Goal: Download file/media

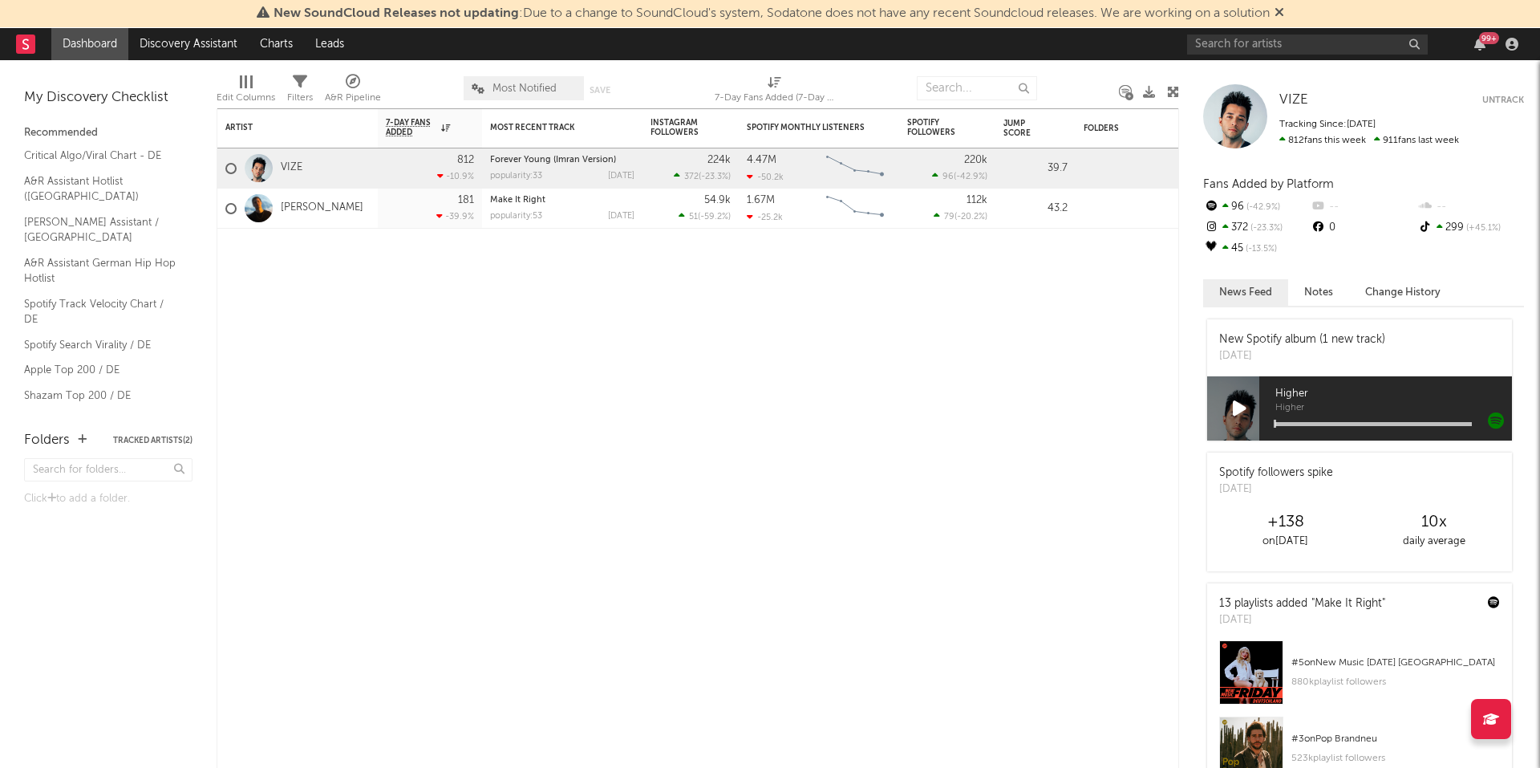
click at [1284, 12] on icon at bounding box center [1280, 12] width 10 height 13
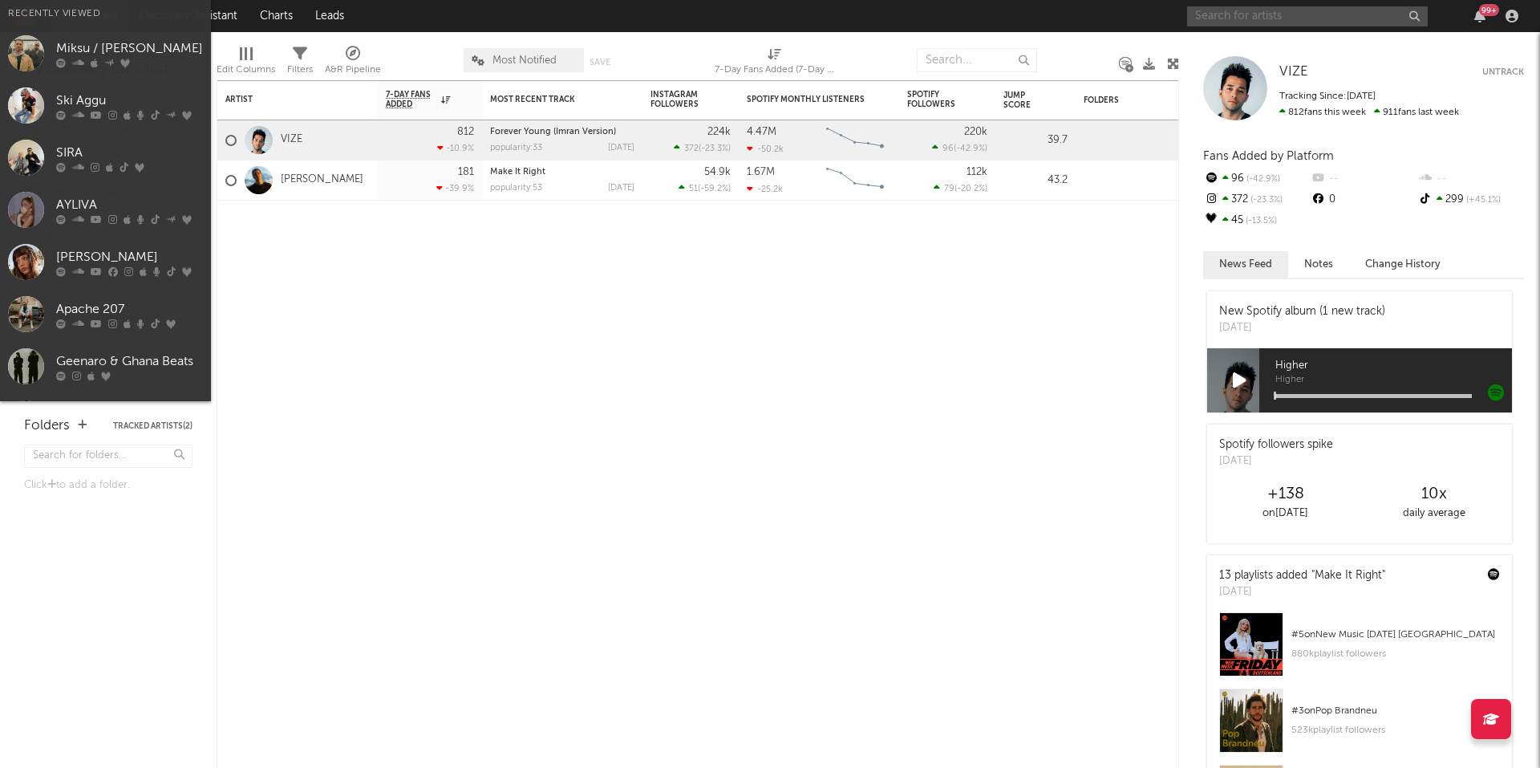
click at [1237, 18] on input "text" at bounding box center [1307, 16] width 241 height 20
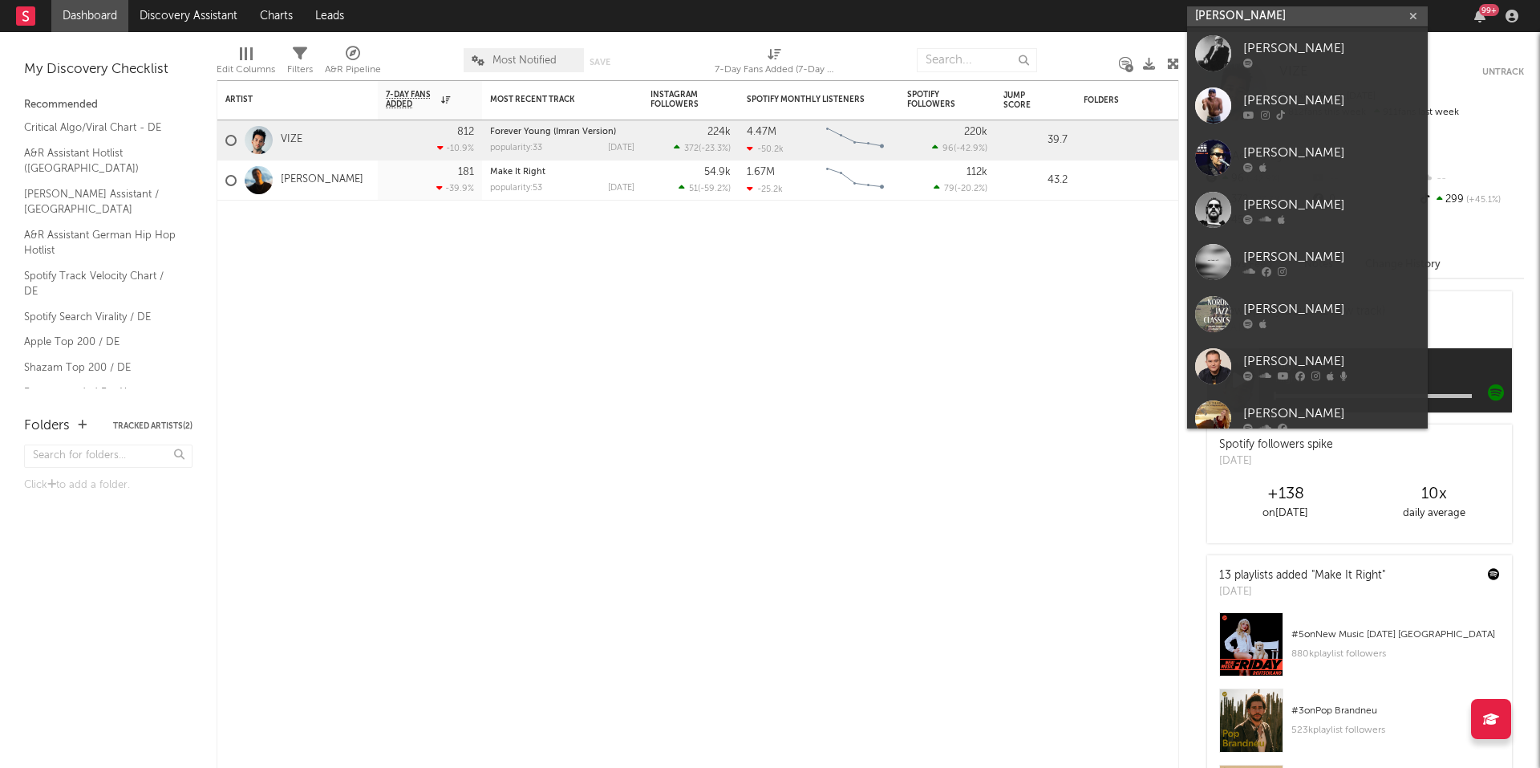
click at [1263, 17] on input "[PERSON_NAME]" at bounding box center [1307, 16] width 241 height 20
drag, startPoint x: 1253, startPoint y: 13, endPoint x: 1182, endPoint y: 18, distance: 71.6
click at [1182, 18] on nav "Dashboard Discovery Assistant Charts Leads [PERSON_NAME] 99 +" at bounding box center [770, 16] width 1540 height 32
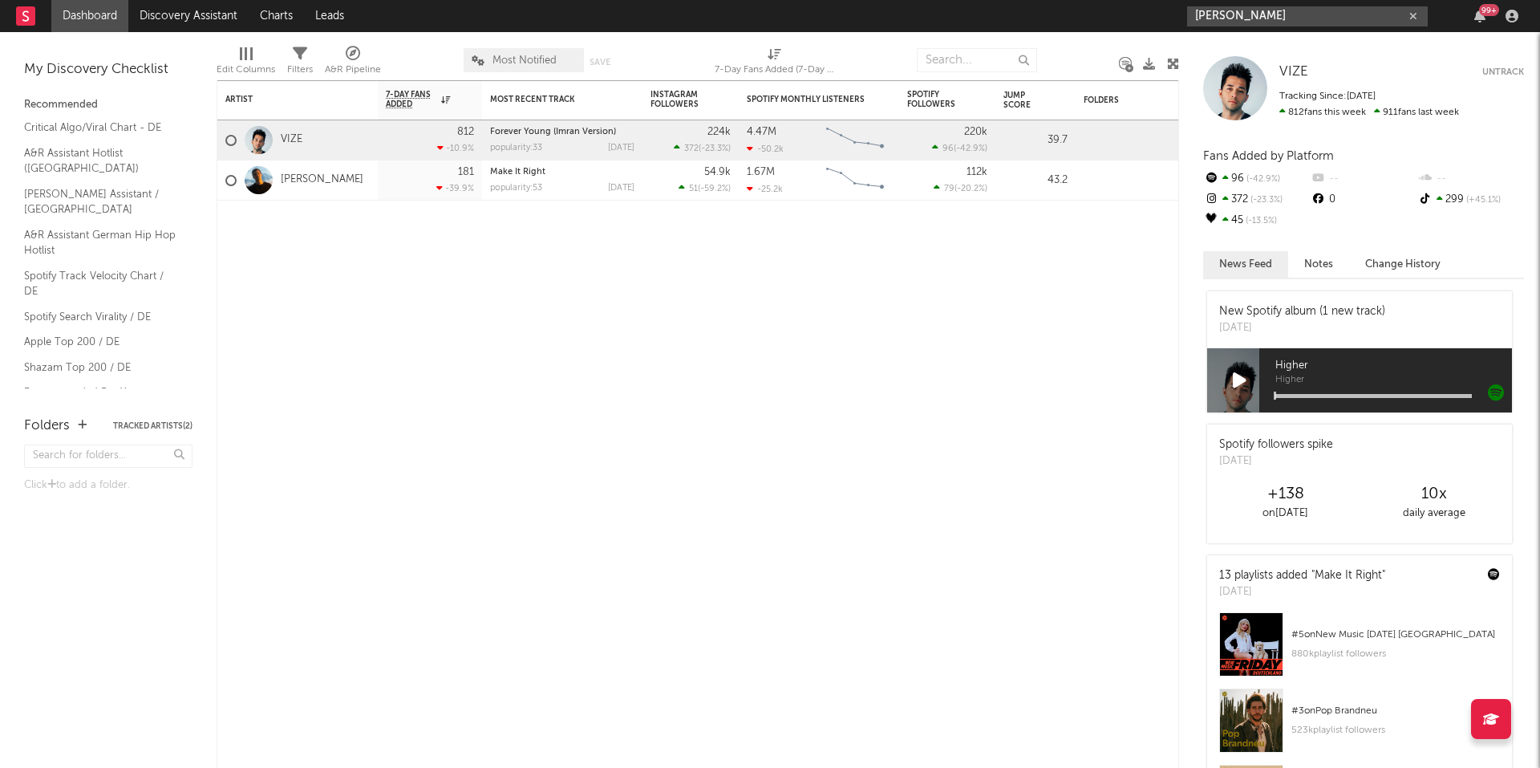
click at [1241, 12] on input "[PERSON_NAME]" at bounding box center [1307, 16] width 241 height 20
drag, startPoint x: 1246, startPoint y: 13, endPoint x: 1169, endPoint y: 17, distance: 77.1
click at [1169, 17] on nav "Dashboard Discovery Assistant Charts Leads [PERSON_NAME] 99 +" at bounding box center [770, 16] width 1540 height 32
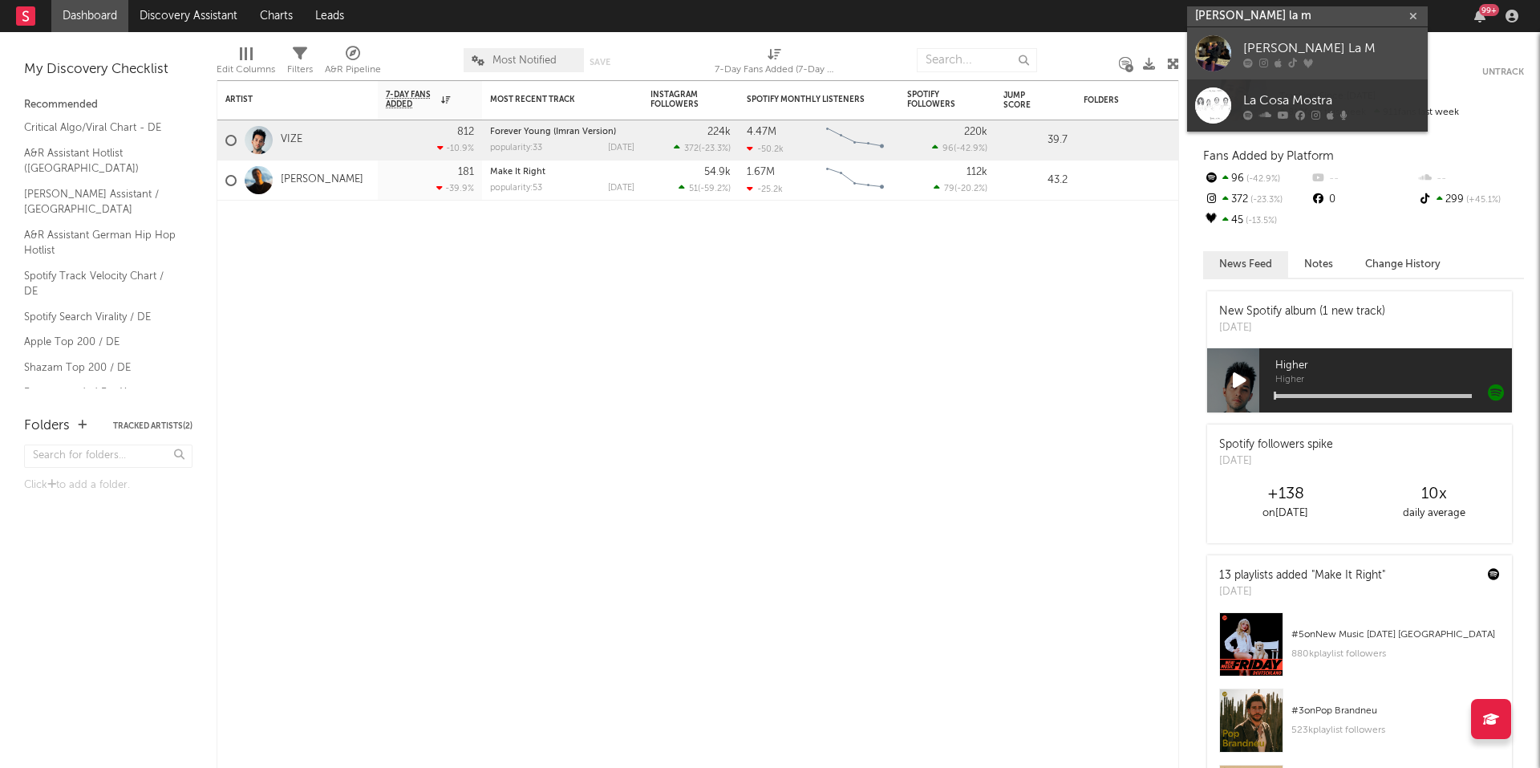
type input "[PERSON_NAME] la m"
click at [1276, 54] on div "[PERSON_NAME] La M" at bounding box center [1331, 48] width 176 height 19
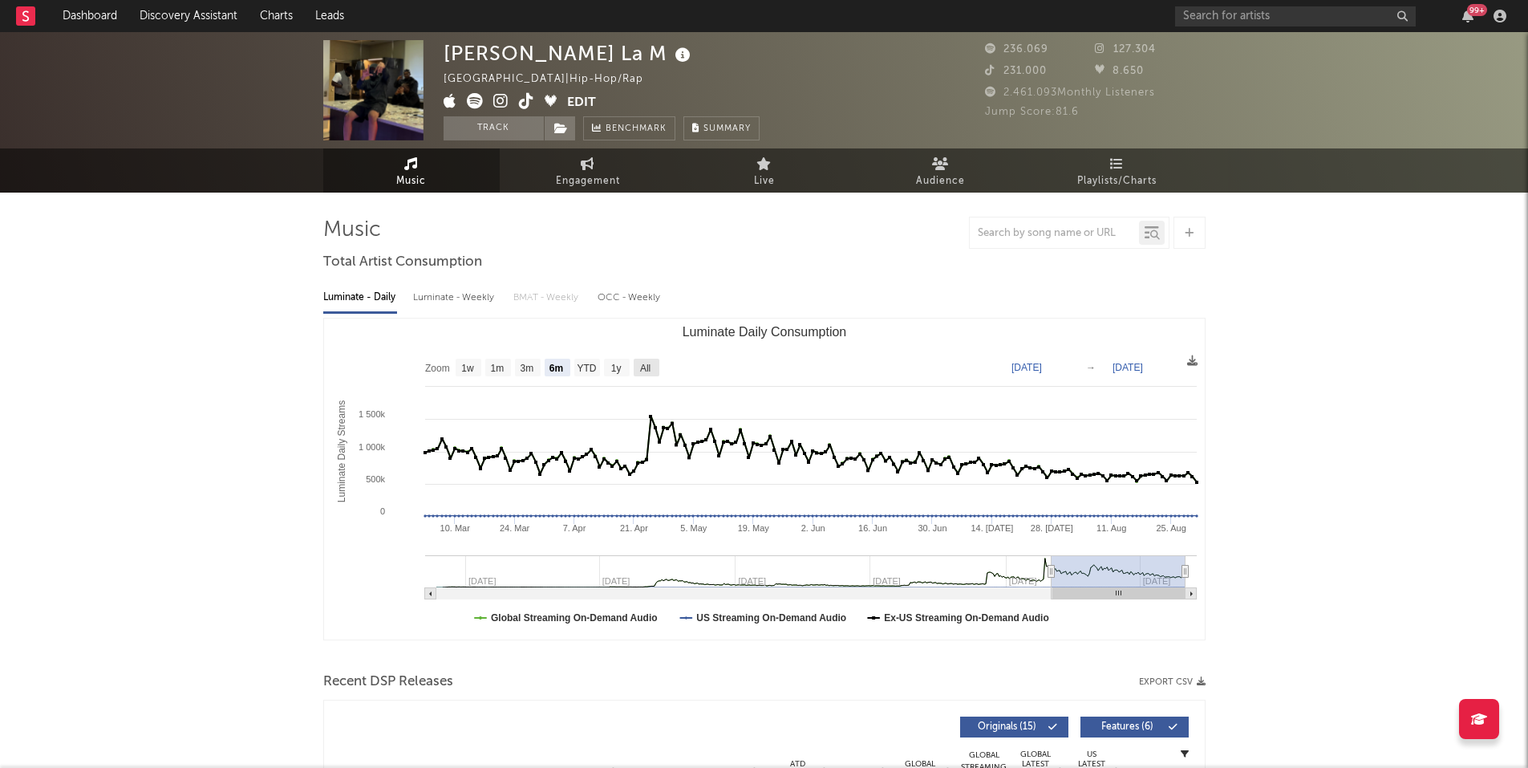
click at [639, 376] on rect "Luminate Daily Consumption" at bounding box center [647, 368] width 26 height 18
select select "All"
type input "[DATE]"
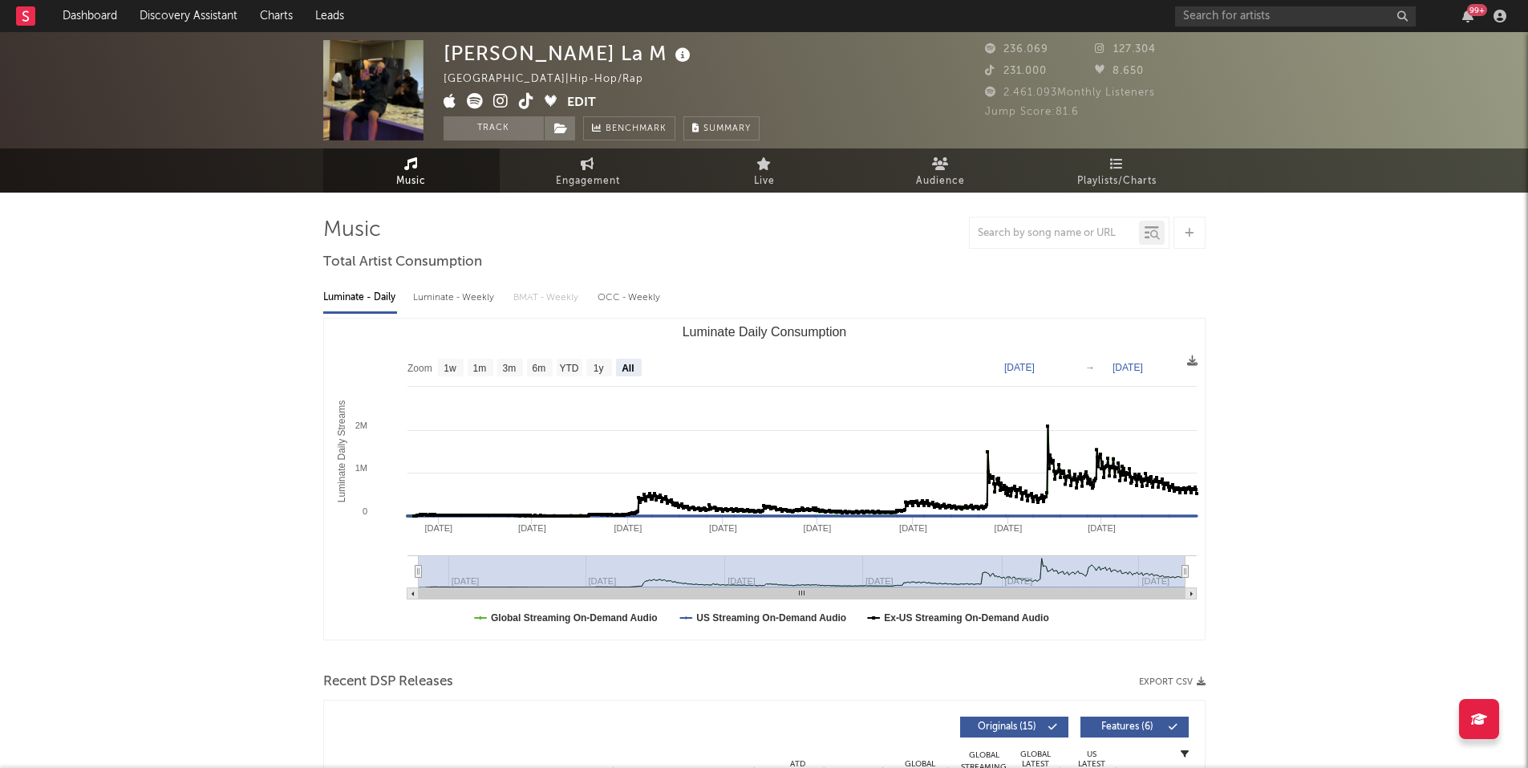
click at [464, 307] on div "Luminate - Weekly" at bounding box center [455, 297] width 84 height 27
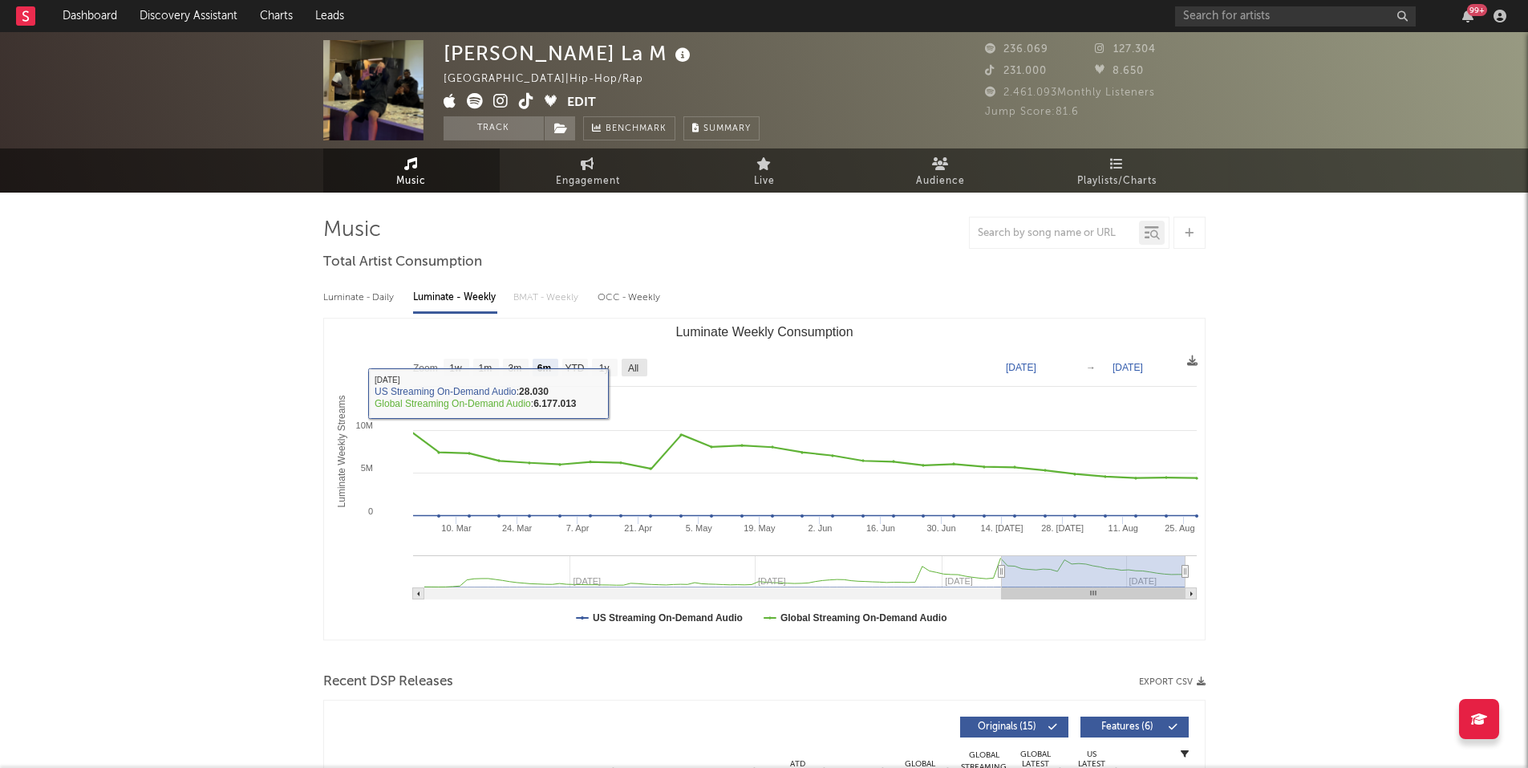
click at [636, 367] on text "All" at bounding box center [632, 368] width 10 height 11
select select "All"
type input "[DATE]"
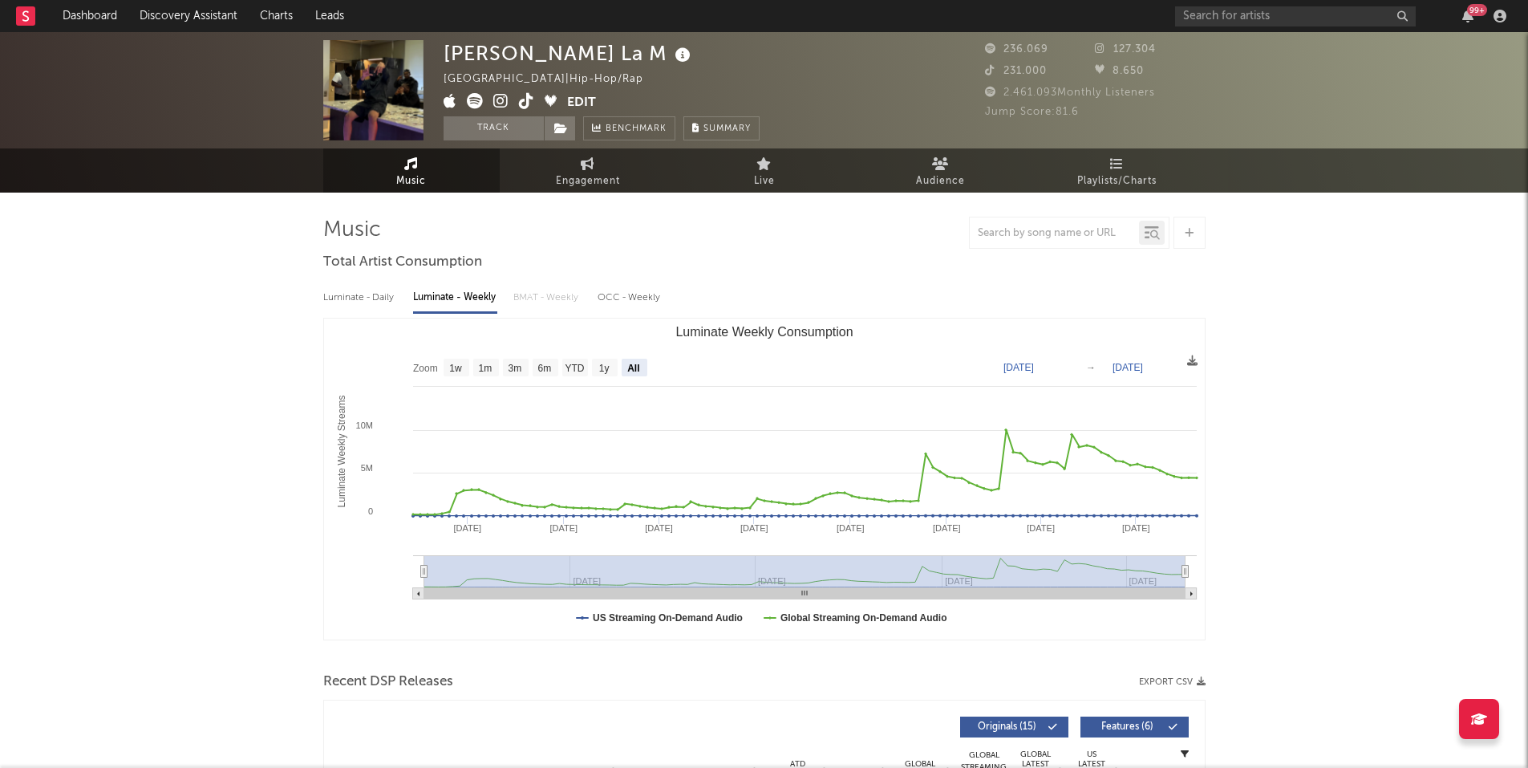
click at [363, 302] on div "Luminate - Daily" at bounding box center [360, 297] width 74 height 27
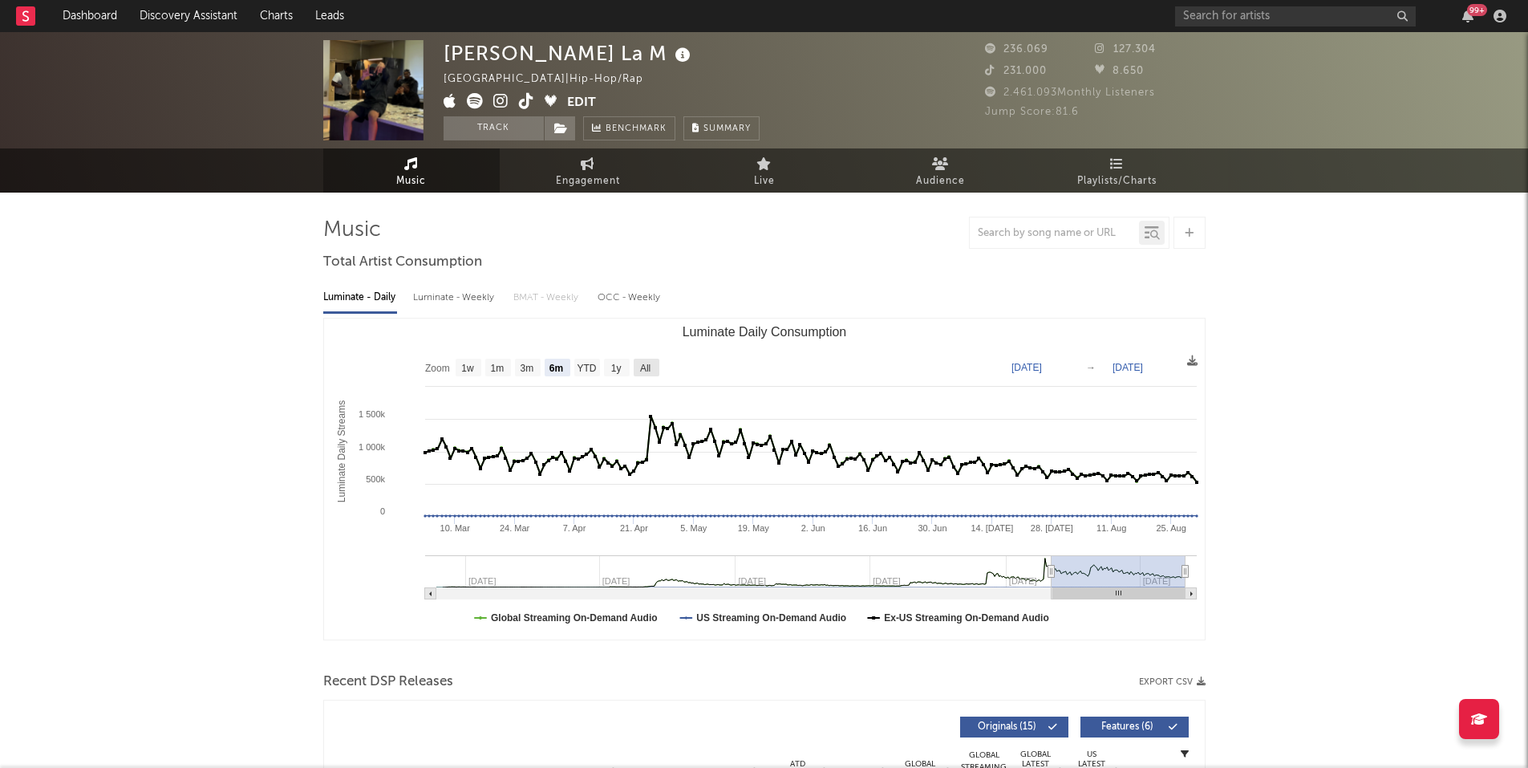
click at [644, 371] on text "All" at bounding box center [644, 368] width 10 height 11
select select "All"
type input "[DATE]"
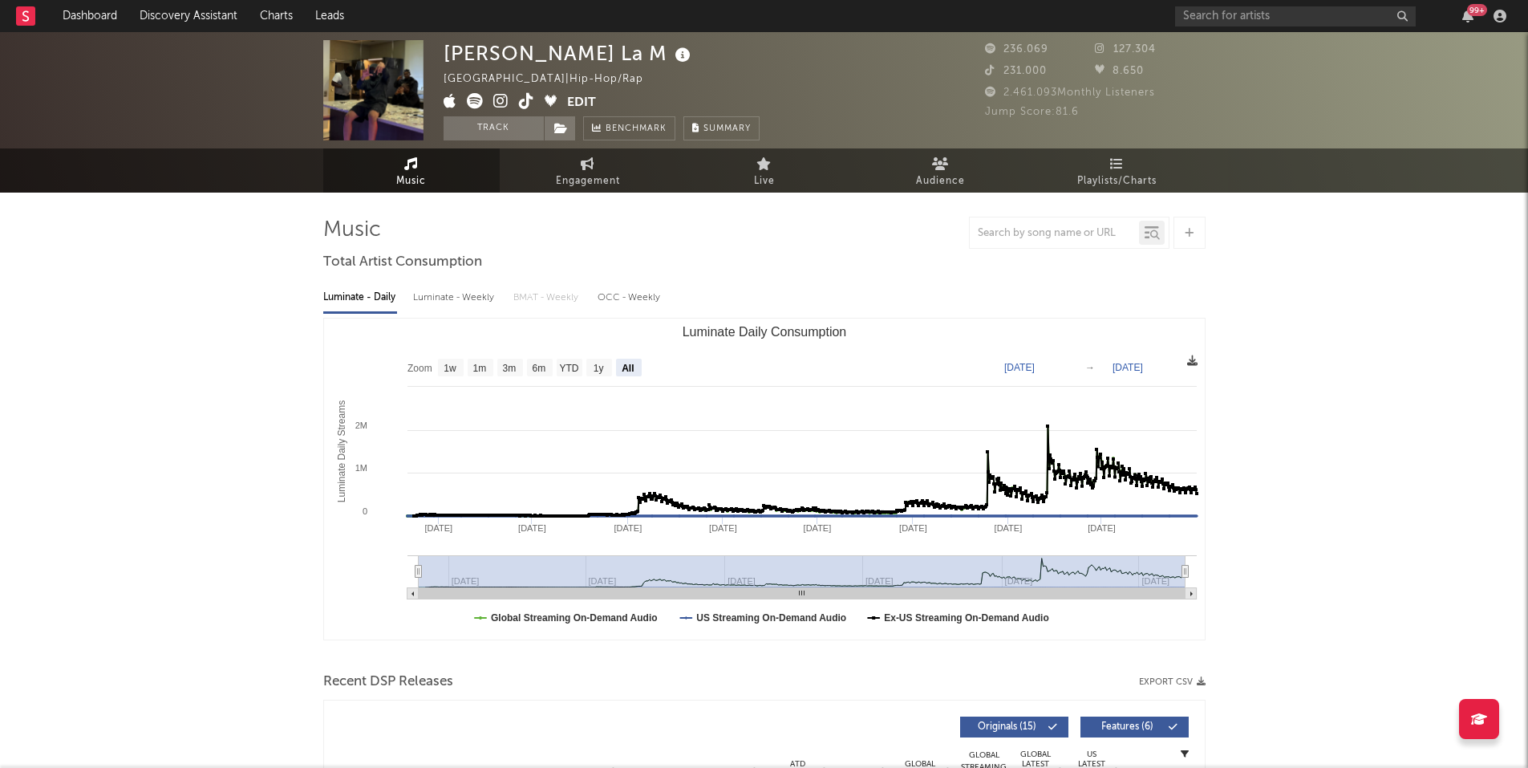
click at [1190, 364] on icon at bounding box center [1192, 360] width 10 height 10
click at [1183, 358] on rect "Luminate Daily Consumption" at bounding box center [764, 478] width 881 height 321
click at [1194, 363] on icon at bounding box center [1192, 360] width 10 height 10
click at [1121, 384] on span "Download as CSV" at bounding box center [1117, 380] width 160 height 27
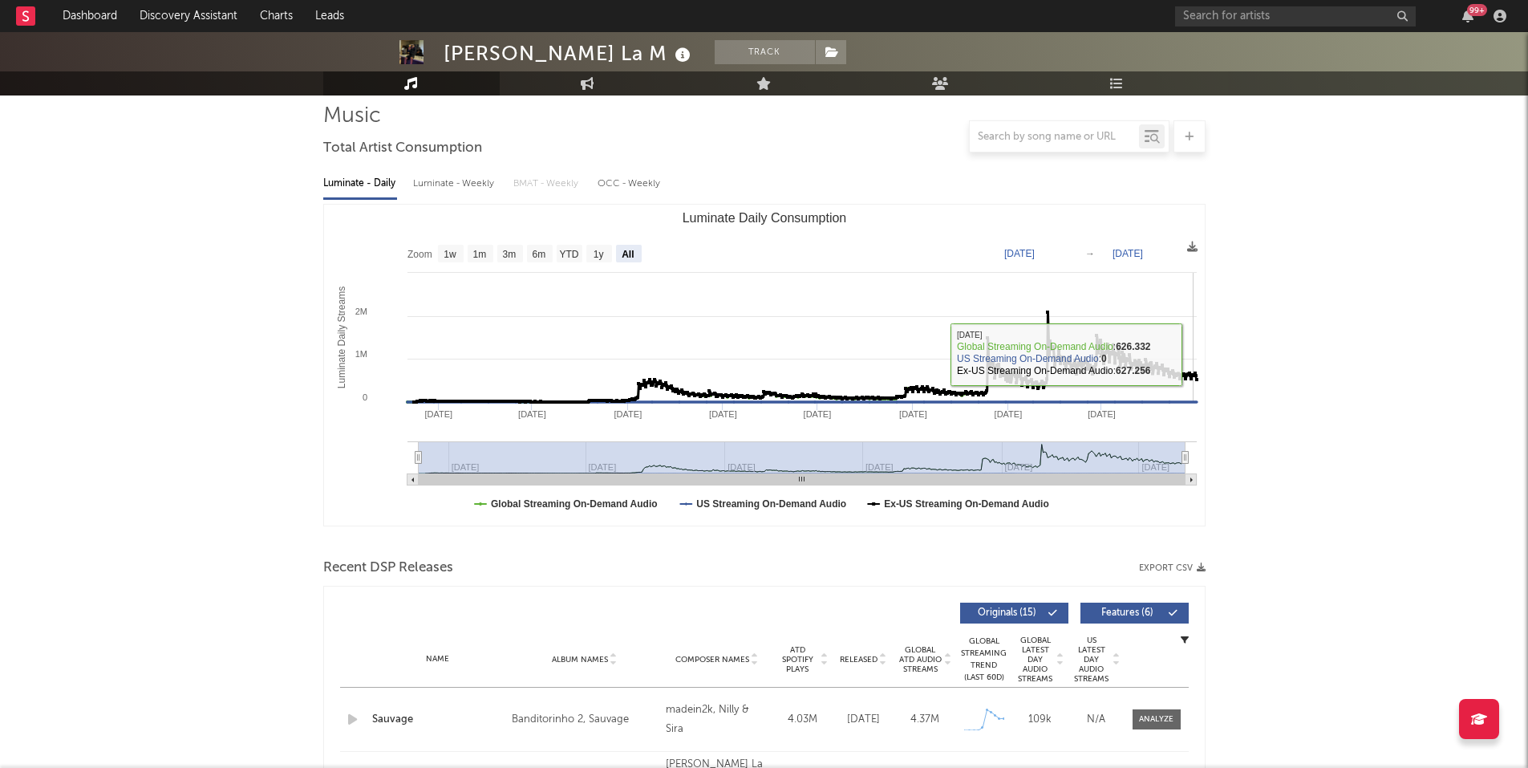
scroll to position [241, 0]
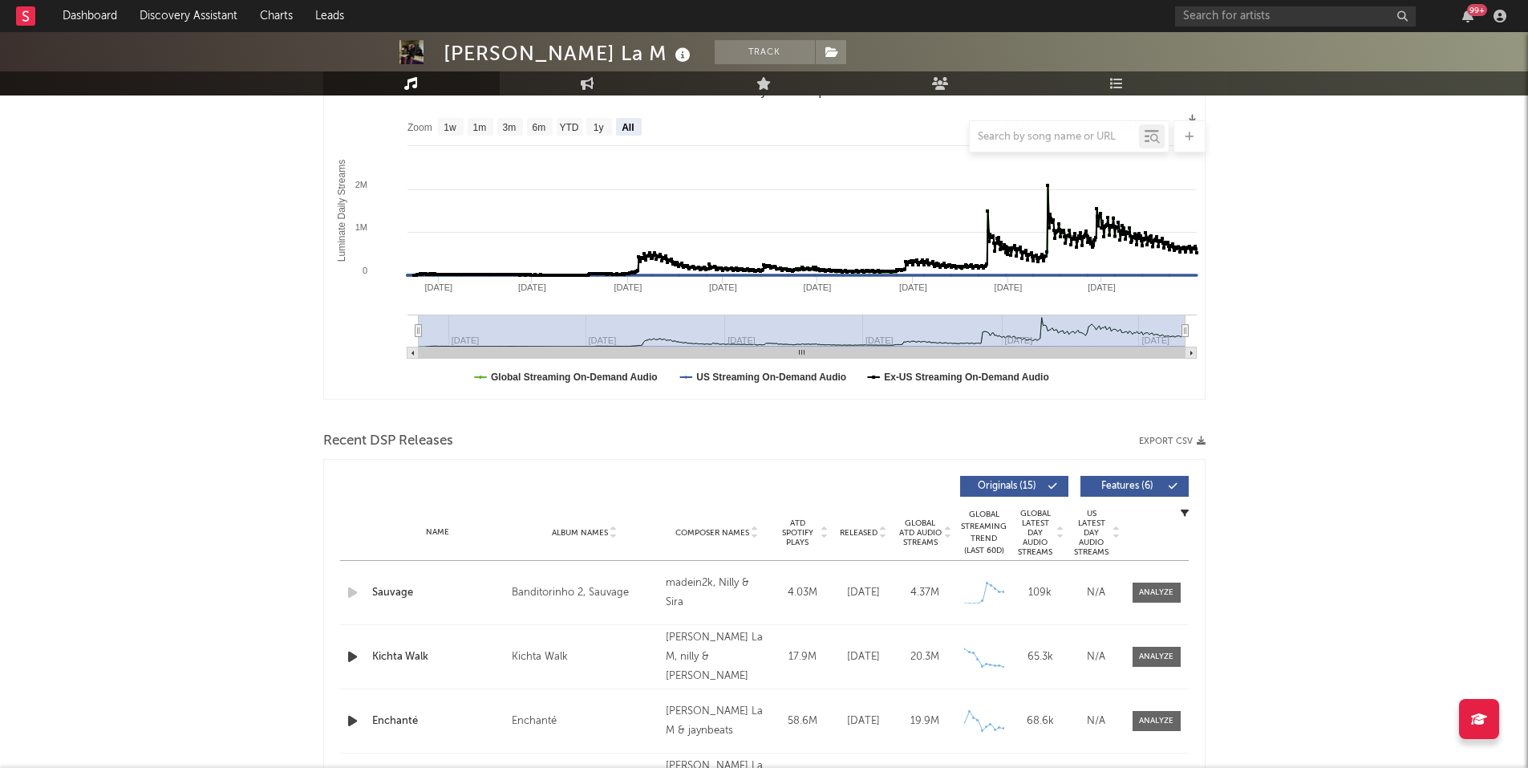
click at [1161, 441] on button "Export CSV" at bounding box center [1172, 441] width 67 height 10
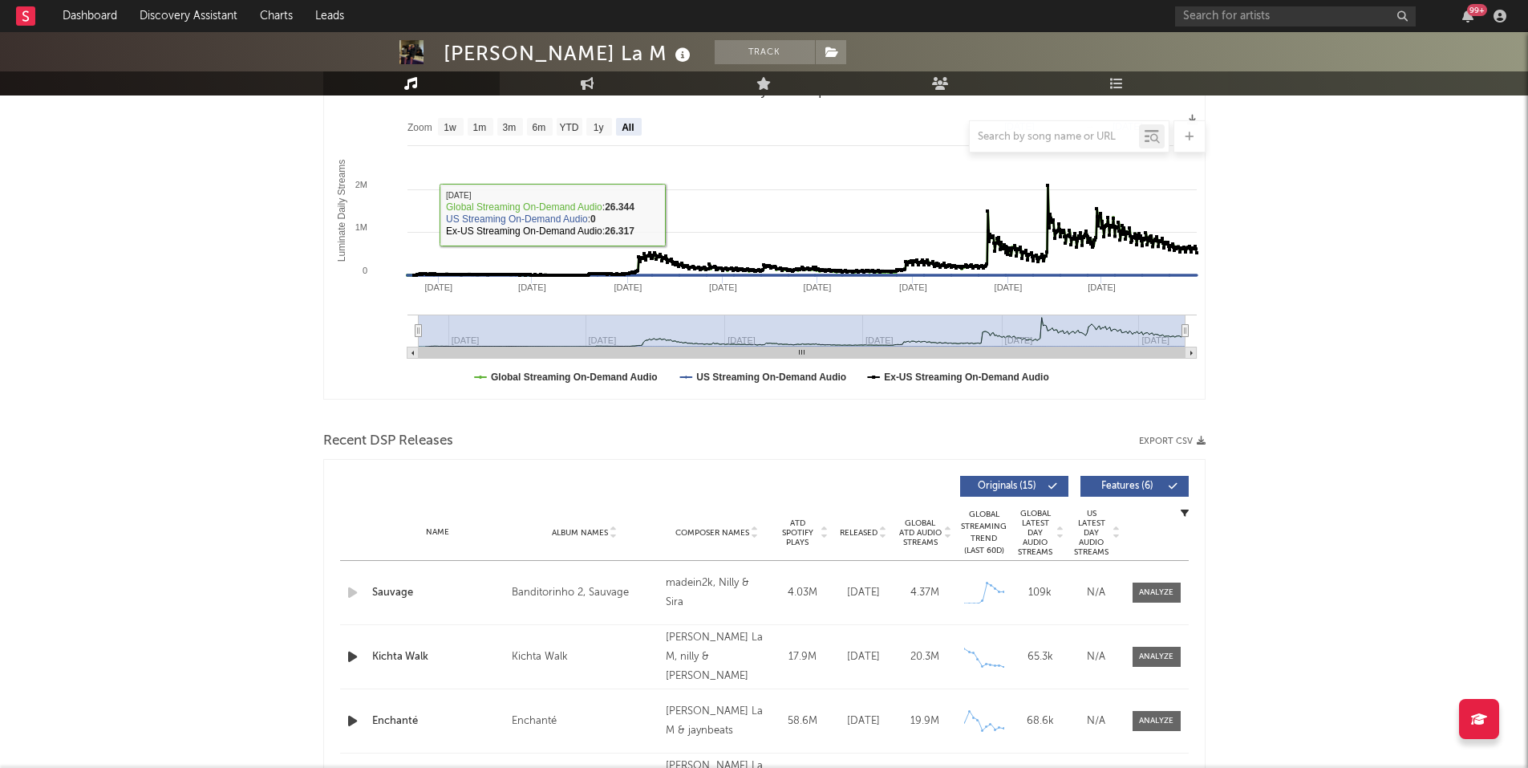
drag, startPoint x: 219, startPoint y: 190, endPoint x: 219, endPoint y: 178, distance: 12.0
